Goal: Navigation & Orientation: Go to known website

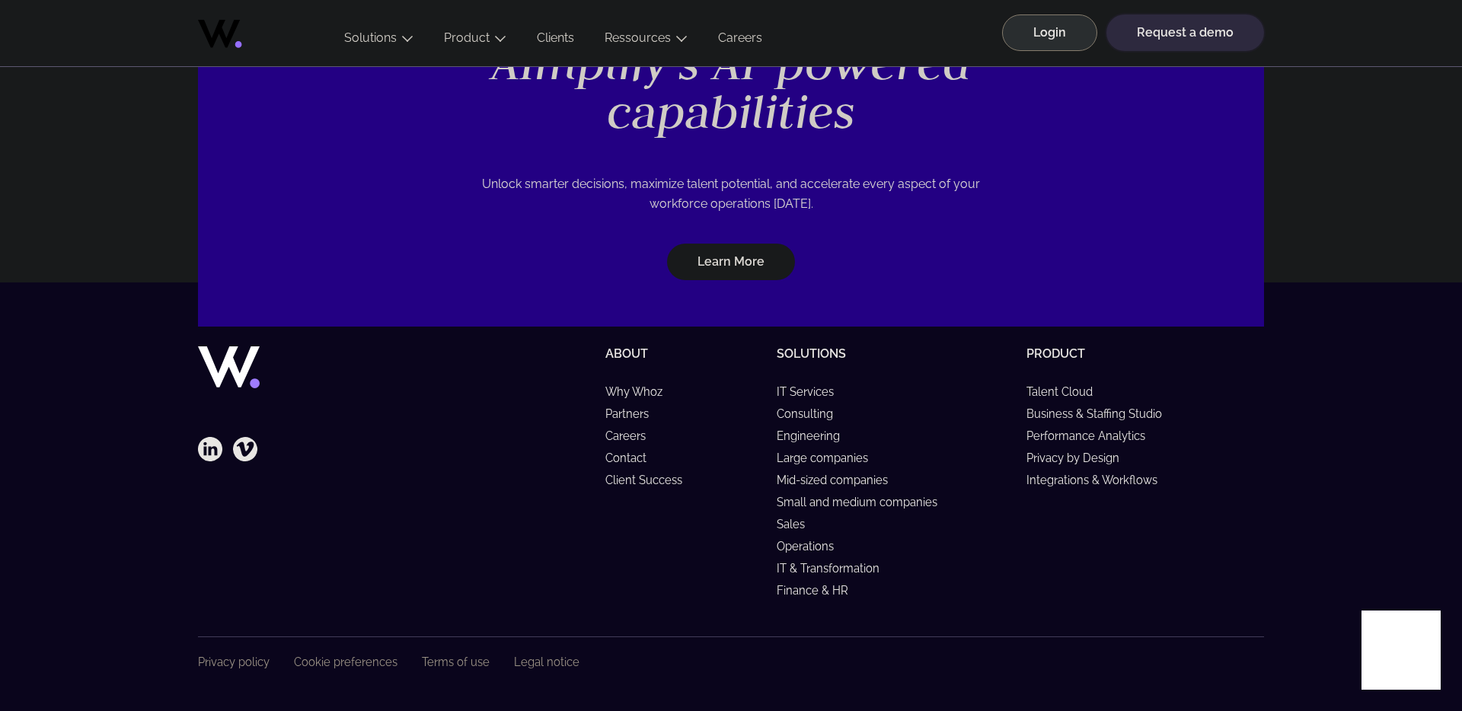
click at [1153, 39] on link "Request a demo" at bounding box center [1185, 32] width 158 height 37
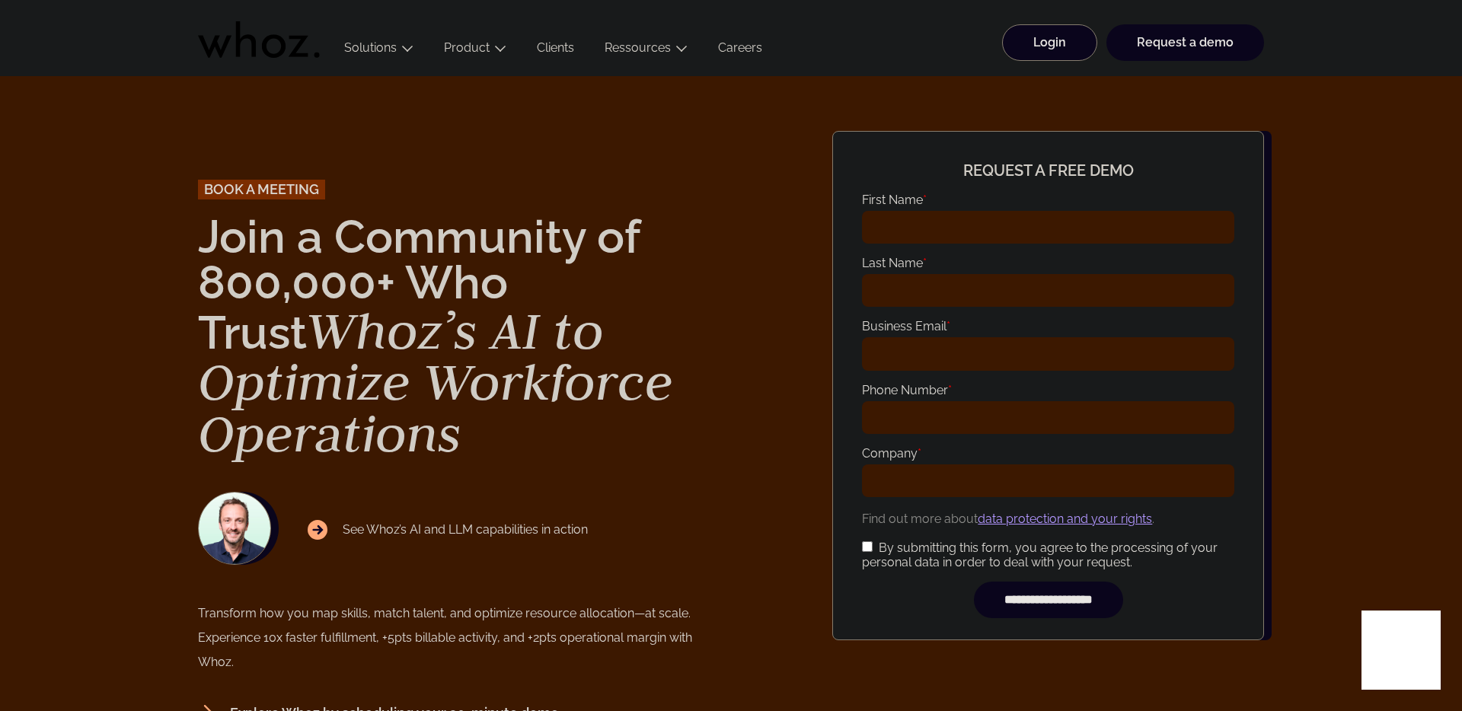
click at [1027, 40] on link "Login" at bounding box center [1049, 42] width 95 height 37
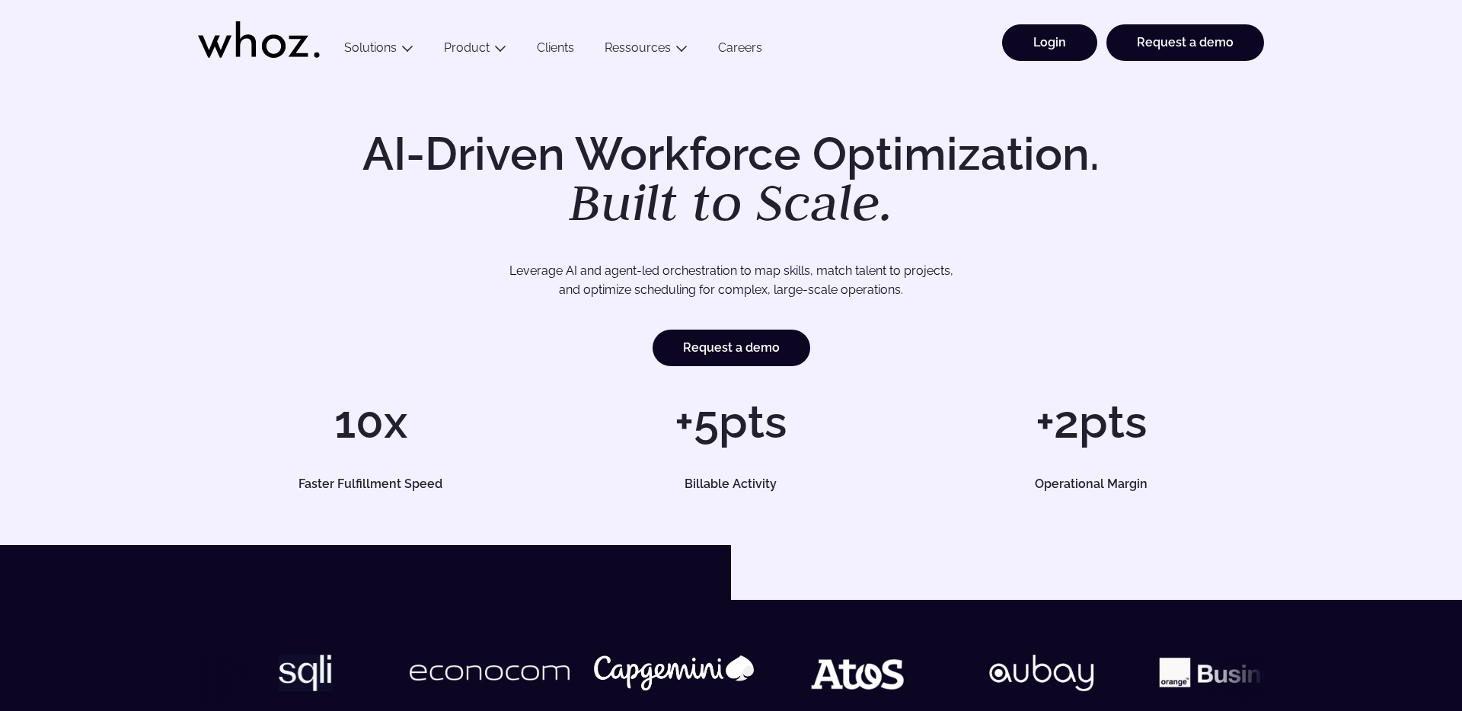
click at [1079, 49] on link "Login" at bounding box center [1049, 42] width 95 height 37
click at [1060, 43] on link "Login" at bounding box center [1049, 42] width 95 height 37
